Goal: Find specific page/section: Find specific page/section

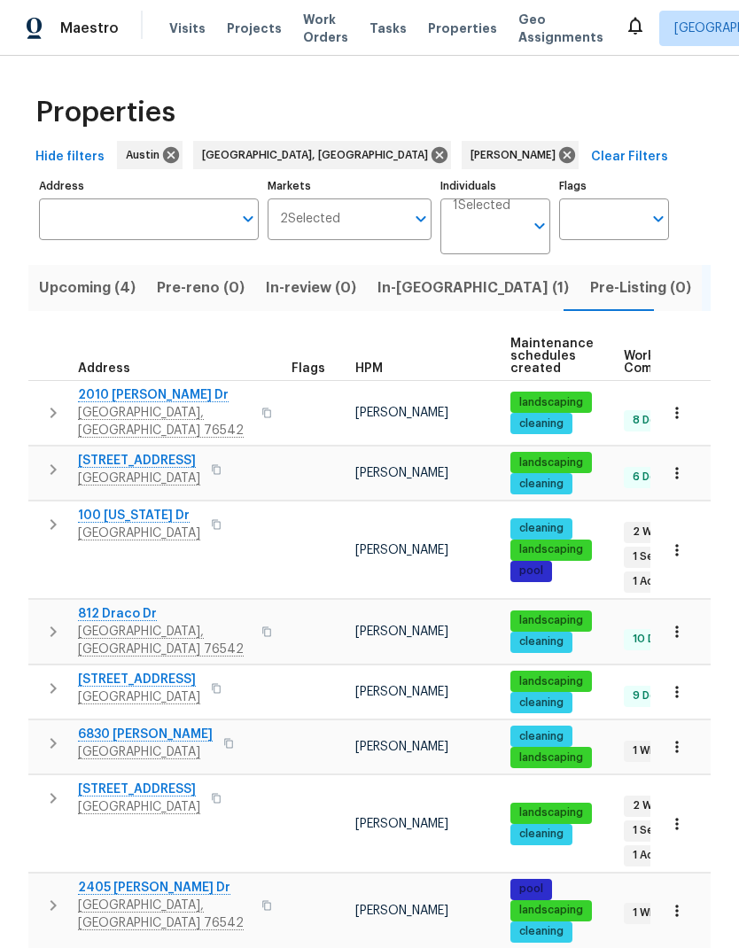
click at [112, 289] on span "Upcoming (4)" at bounding box center [87, 288] width 97 height 25
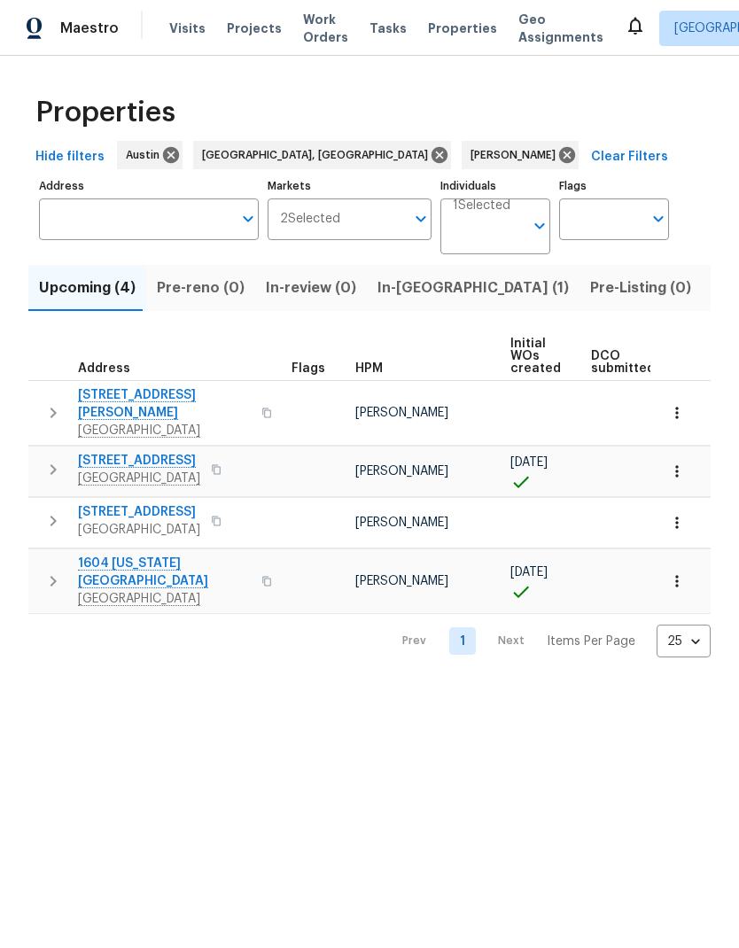
click at [680, 463] on icon "button" at bounding box center [677, 472] width 18 height 18
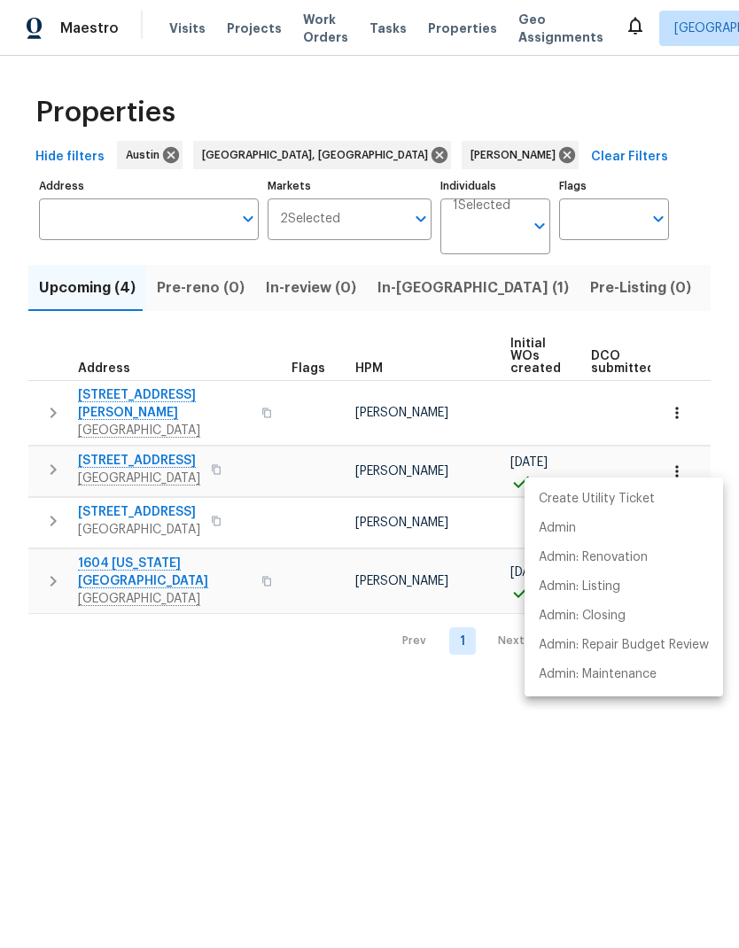
click at [307, 689] on div at bounding box center [369, 474] width 739 height 948
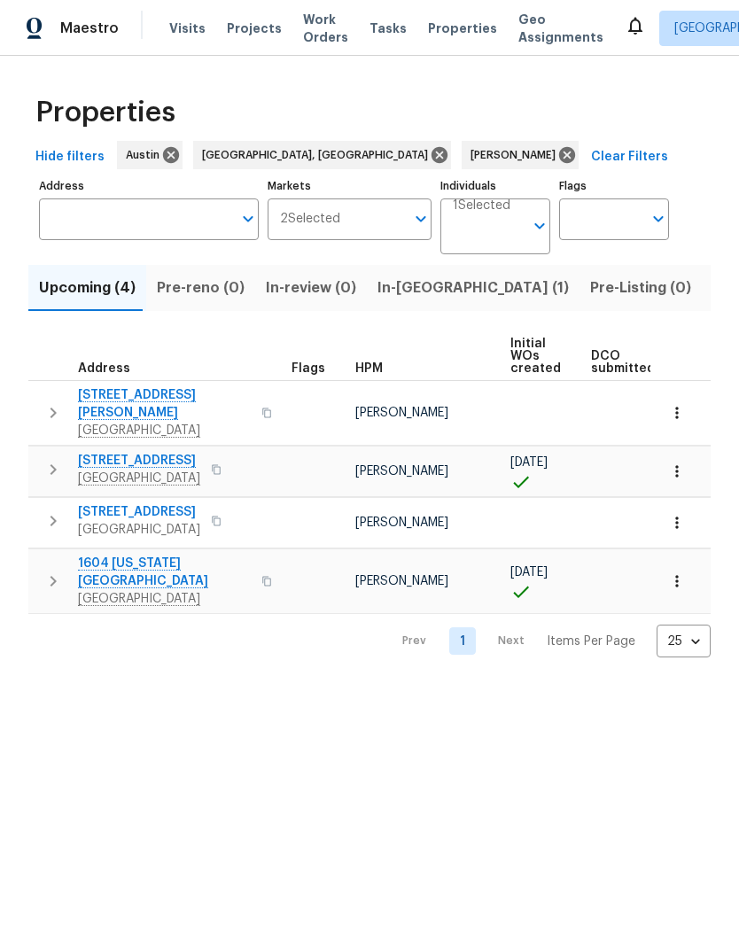
click at [678, 465] on icon "button" at bounding box center [677, 472] width 18 height 18
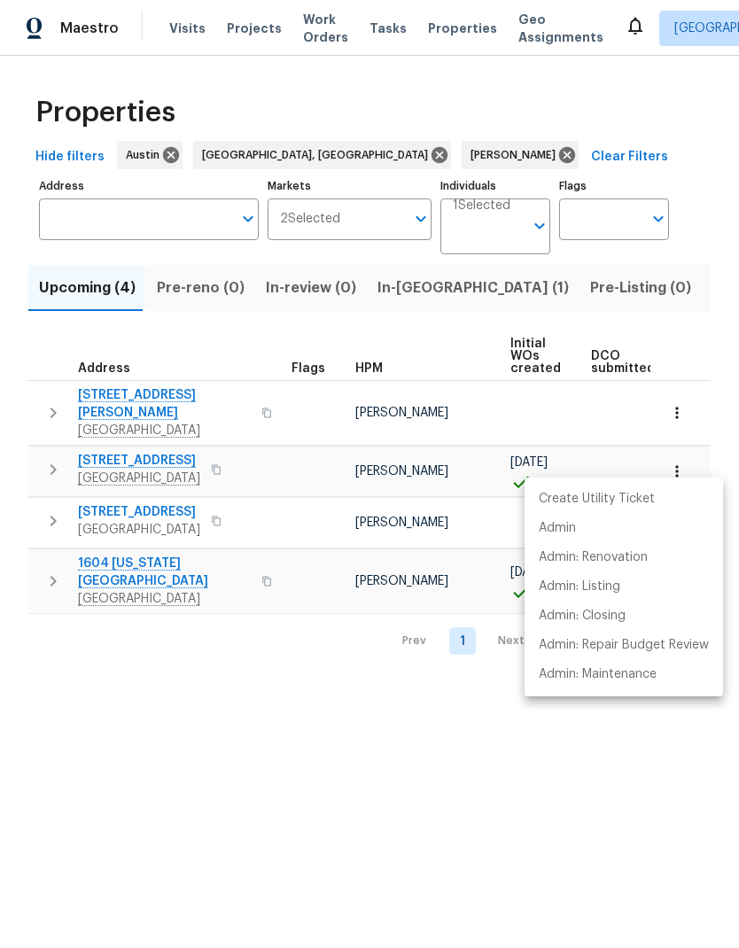
click at [555, 758] on div at bounding box center [369, 474] width 739 height 948
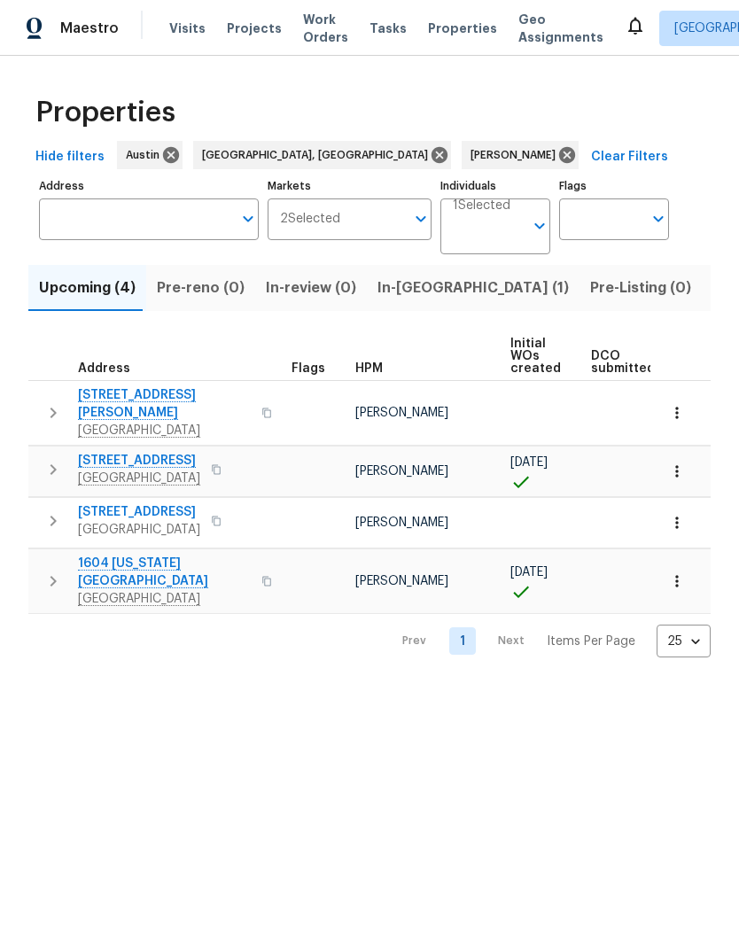
click at [675, 463] on icon "button" at bounding box center [677, 472] width 18 height 18
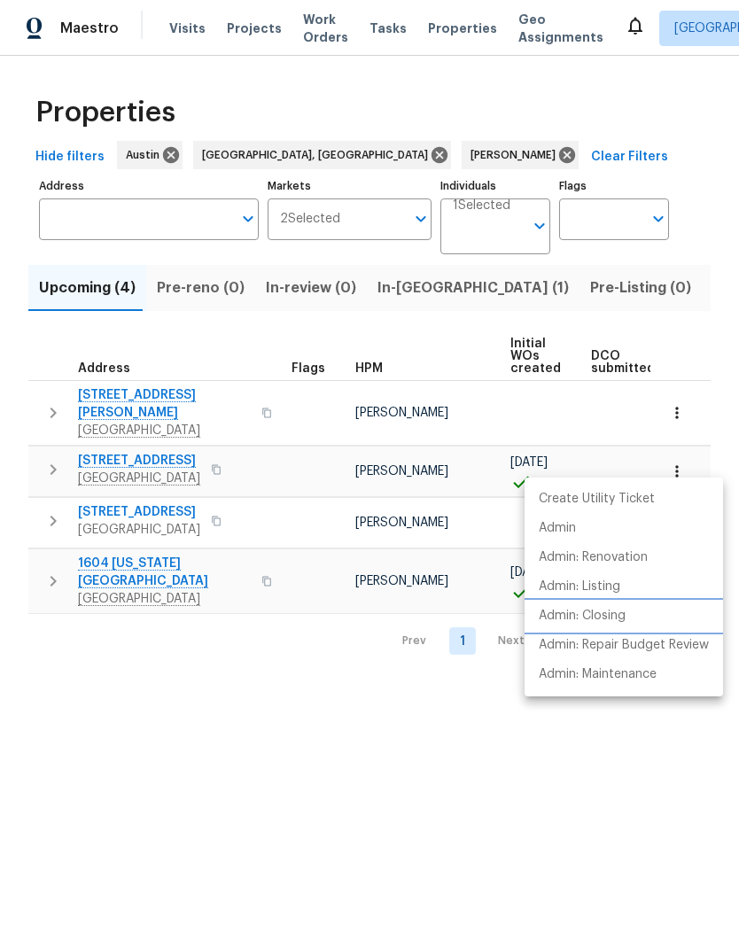
click at [633, 618] on li "Admin: Closing" at bounding box center [624, 616] width 198 height 29
click at [175, 774] on div at bounding box center [369, 474] width 739 height 948
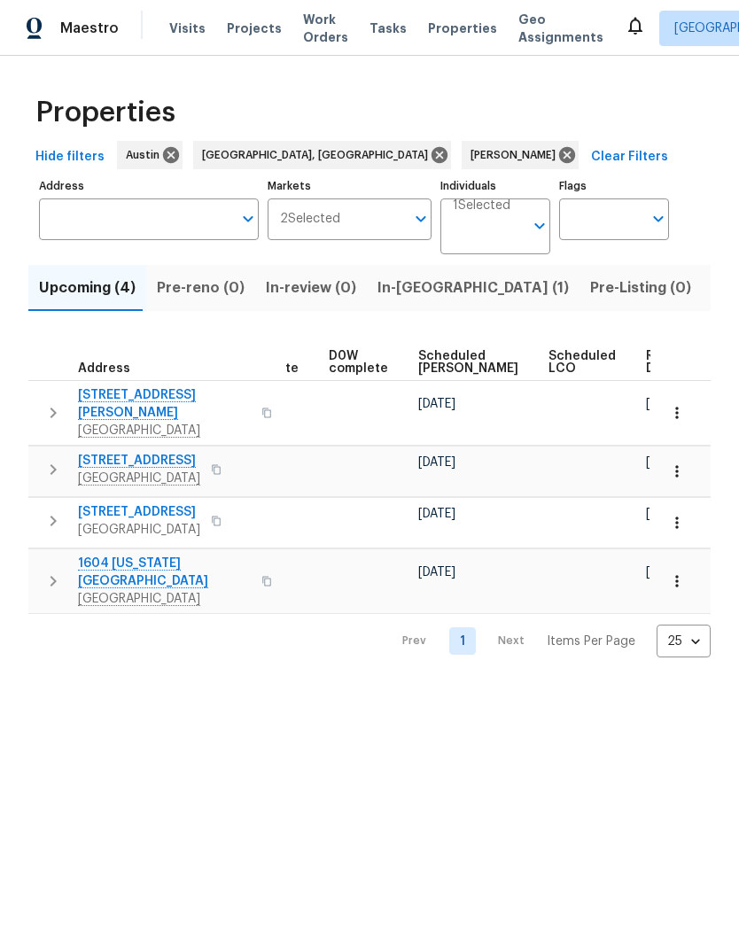
scroll to position [0, 444]
click at [437, 370] on span "Scheduled [PERSON_NAME]" at bounding box center [470, 362] width 100 height 25
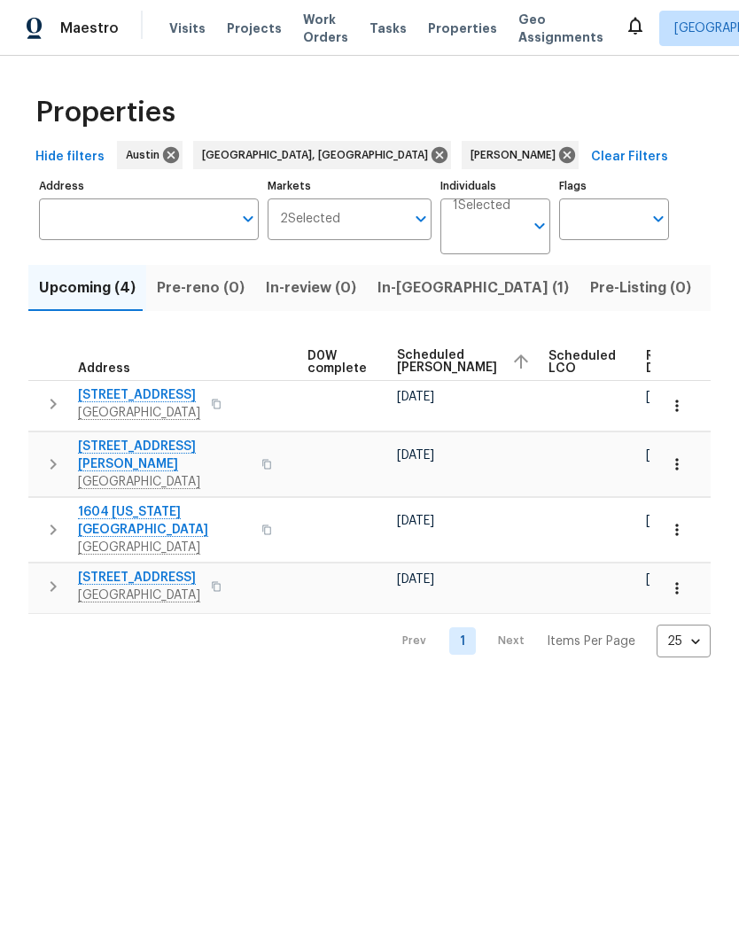
scroll to position [0, 465]
click at [498, 237] on input "Individuals" at bounding box center [488, 234] width 71 height 42
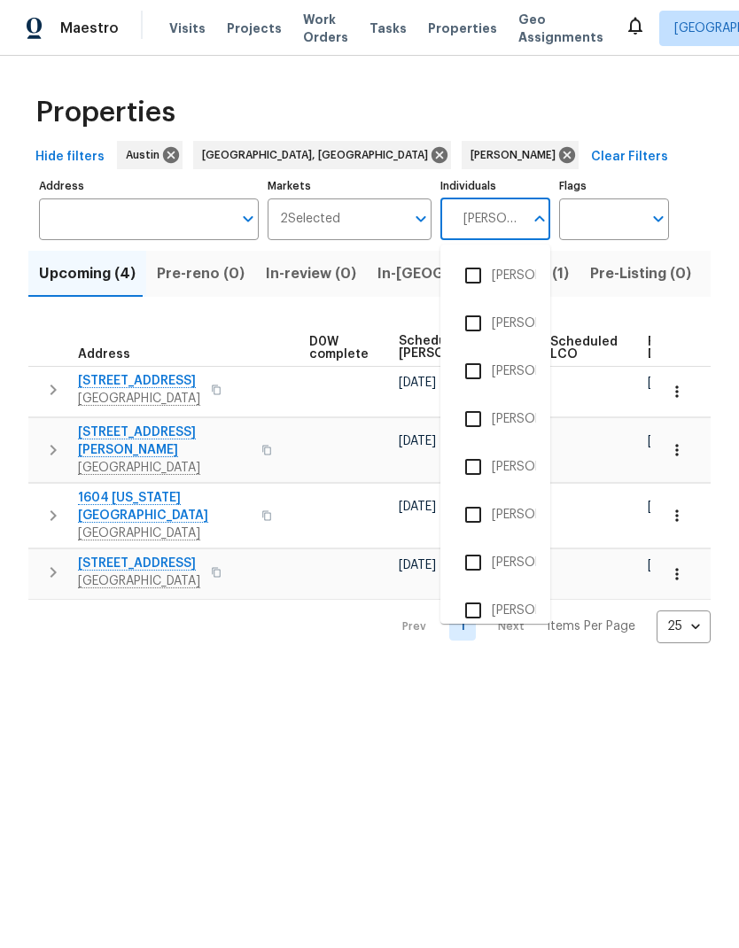
type input "[PERSON_NAME]"
click at [483, 467] on input "checkbox" at bounding box center [473, 466] width 37 height 37
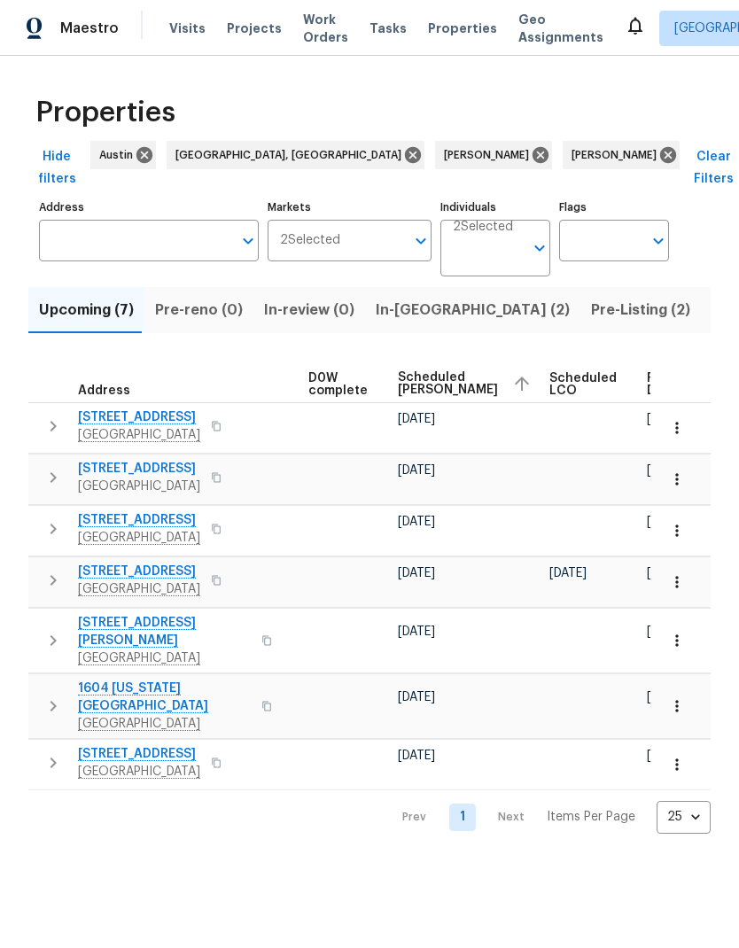
scroll to position [0, 465]
